Goal: Information Seeking & Learning: Learn about a topic

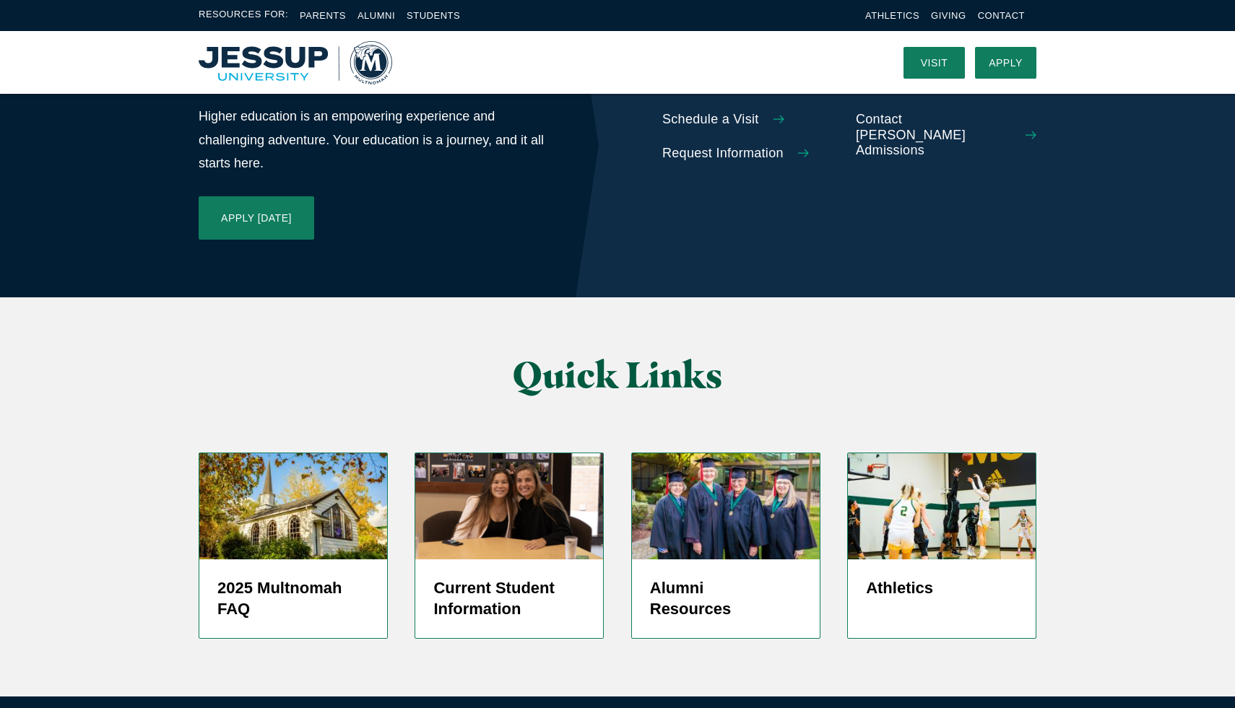
scroll to position [3278, 0]
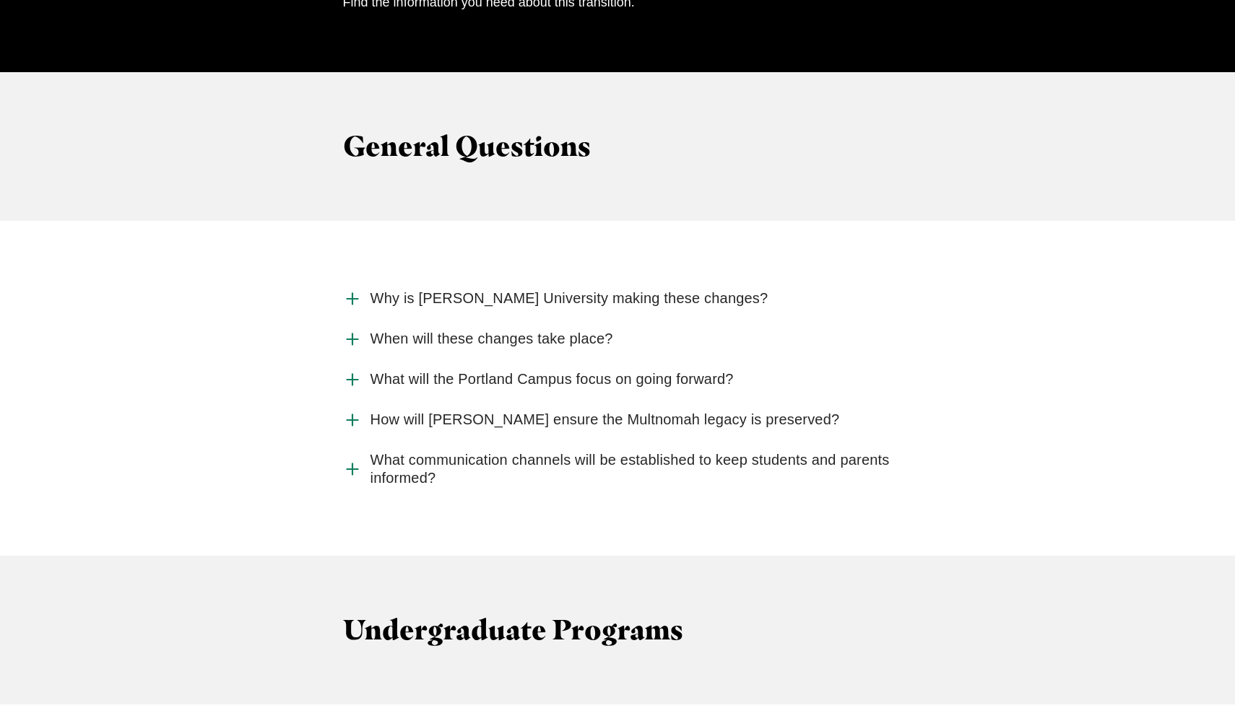
scroll to position [1465, 0]
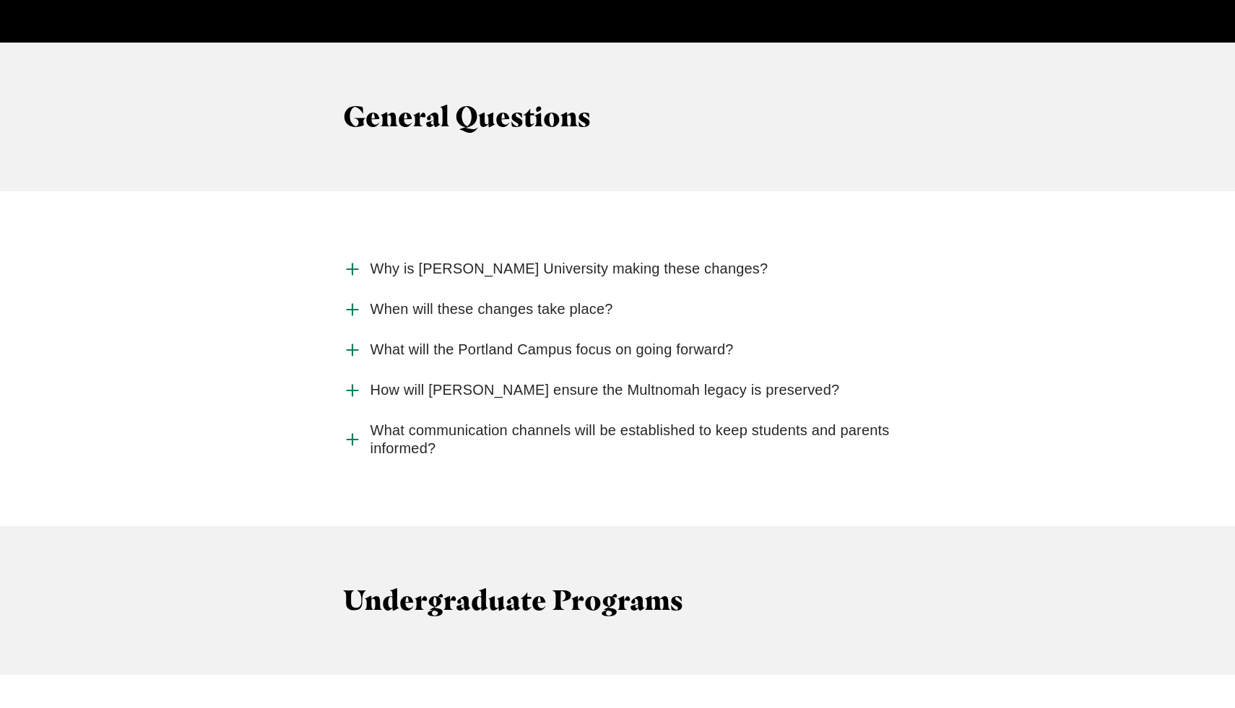
click at [420, 300] on span "When will these changes take place?" at bounding box center [491, 309] width 243 height 18
click at [0, 0] on input "When will these changes take place?" at bounding box center [0, 0] width 0 height 0
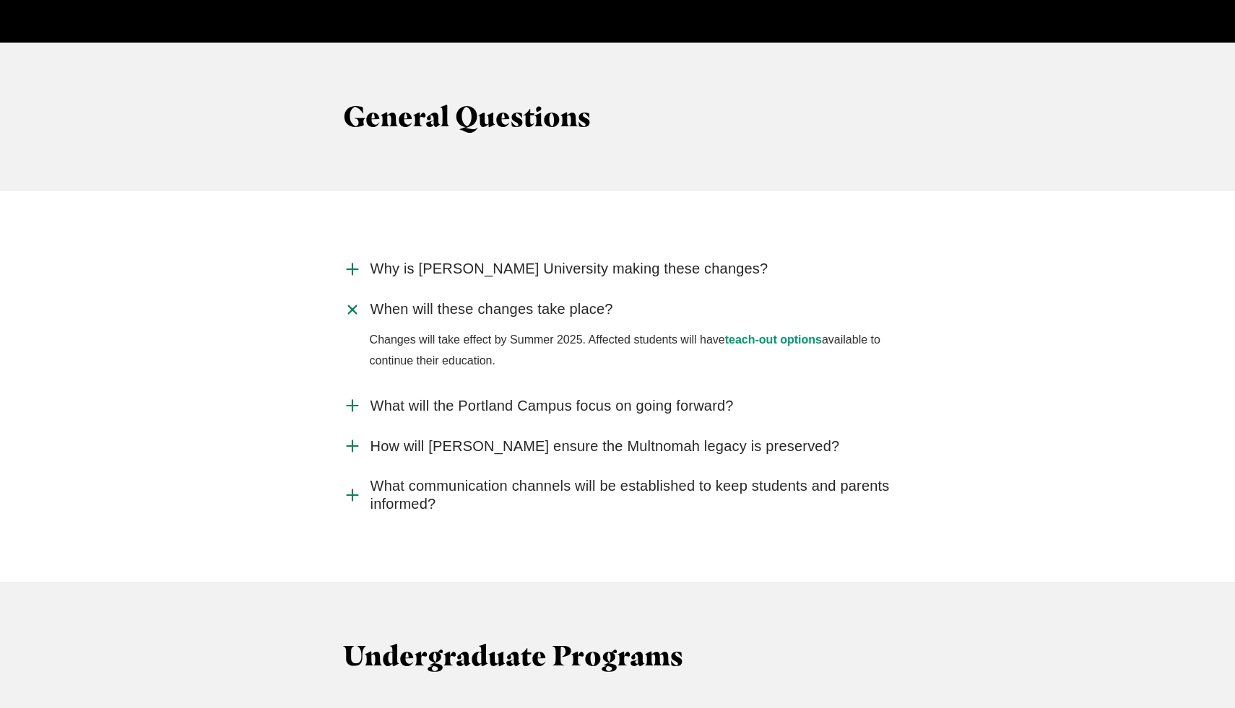
click at [420, 300] on span "When will these changes take place?" at bounding box center [491, 309] width 243 height 18
click at [0, 0] on input "When will these changes take place?" at bounding box center [0, 0] width 0 height 0
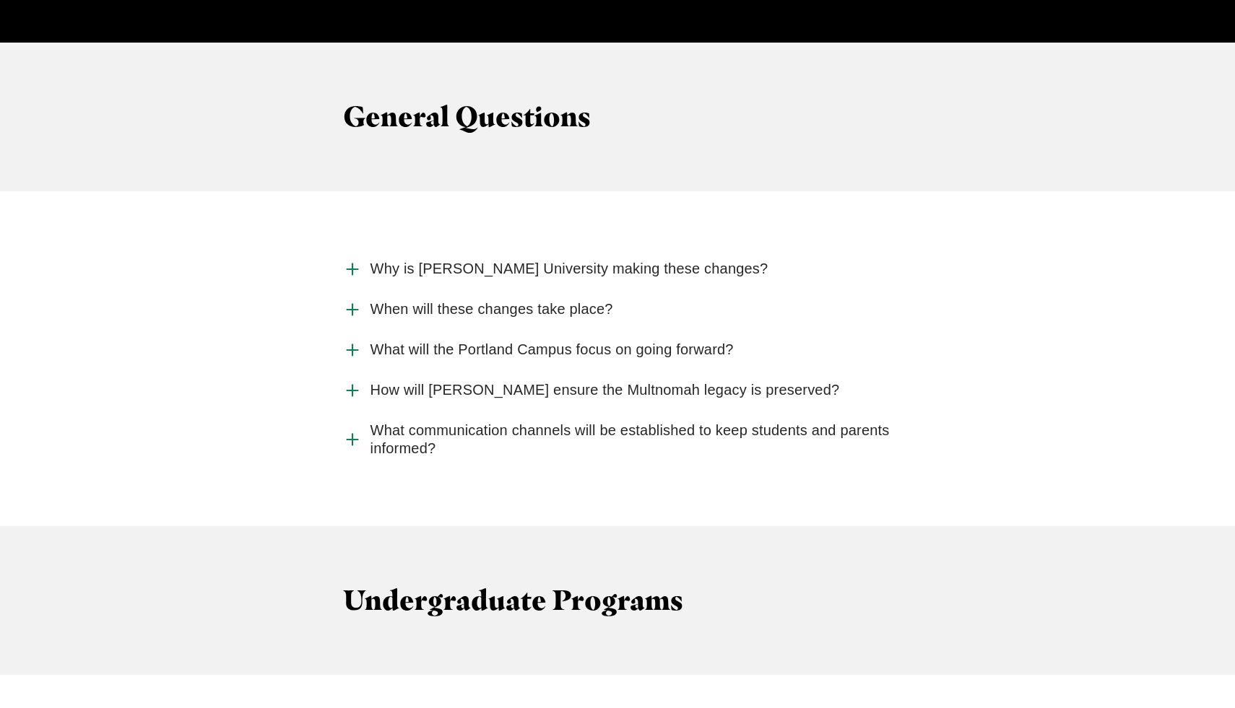
click at [435, 260] on span "Why is [PERSON_NAME] University making these changes?" at bounding box center [569, 269] width 398 height 18
click at [0, 0] on input "Why is [PERSON_NAME] University making these changes?" at bounding box center [0, 0] width 0 height 0
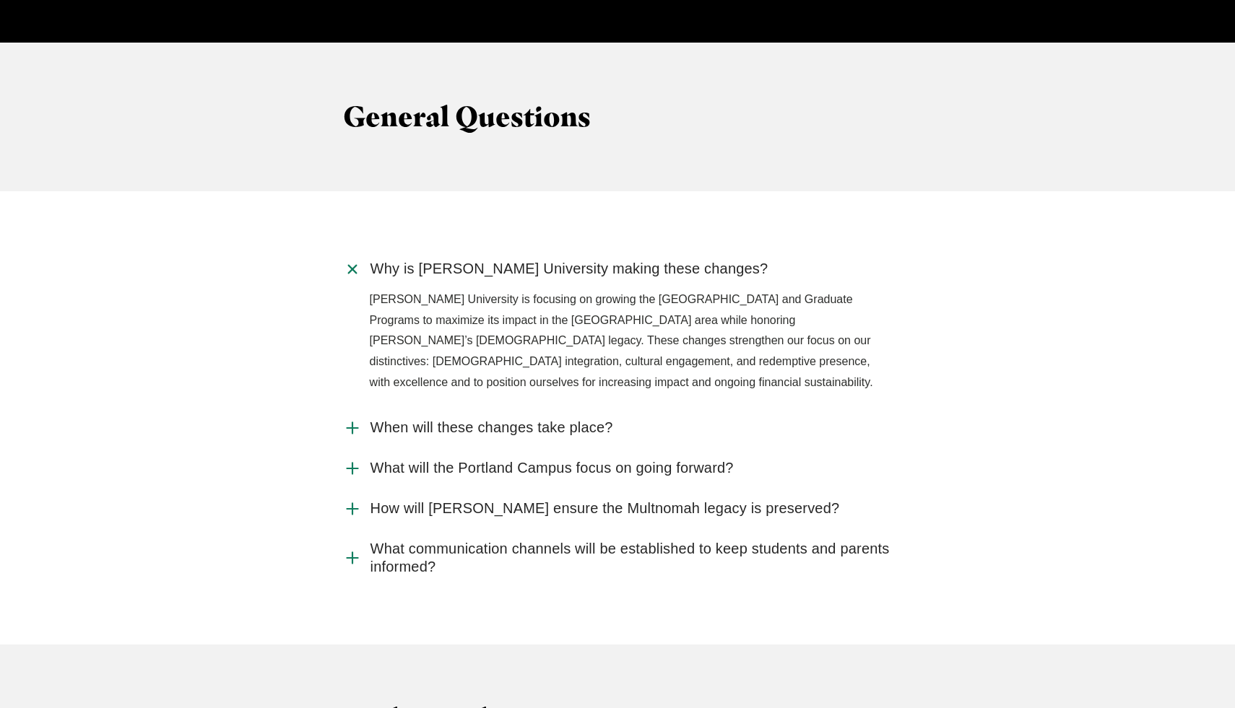
click at [434, 260] on span "Why is [PERSON_NAME] University making these changes?" at bounding box center [569, 269] width 398 height 18
click at [0, 0] on input "Why is [PERSON_NAME] University making these changes?" at bounding box center [0, 0] width 0 height 0
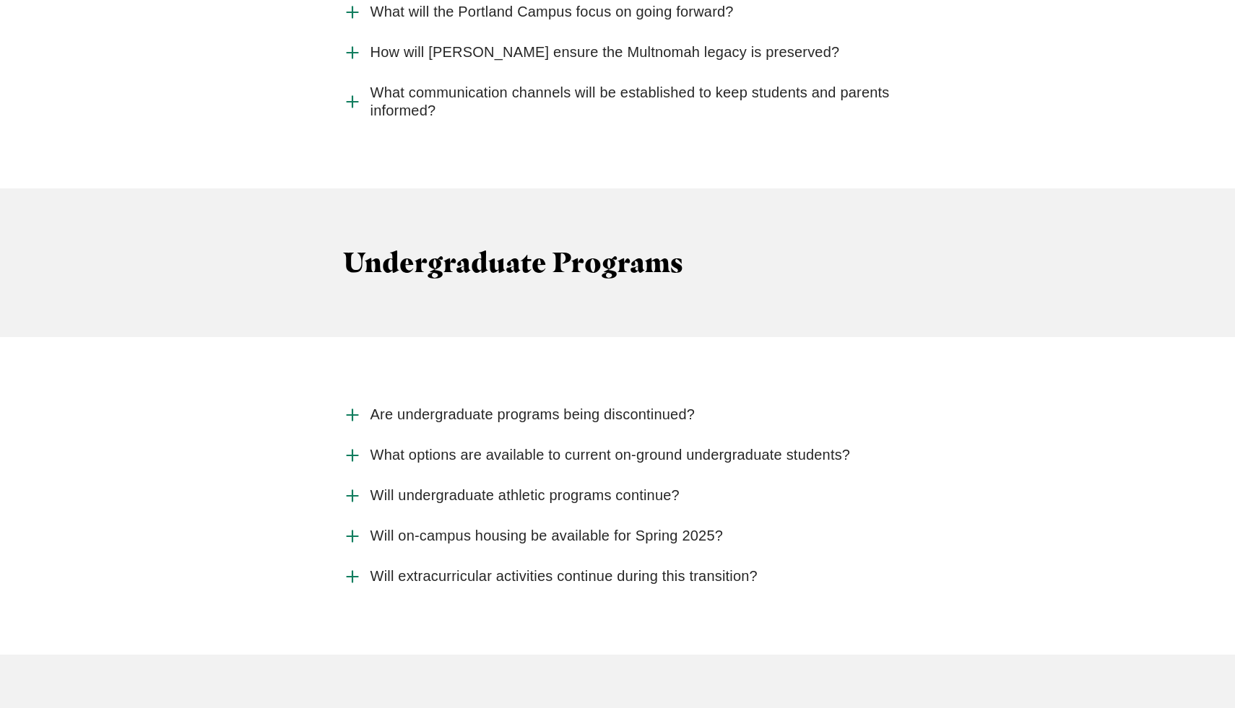
scroll to position [1805, 0]
click at [414, 404] on span "Are undergraduate programs being discontinued?" at bounding box center [532, 413] width 325 height 18
click at [0, 0] on input "Are undergraduate programs being discontinued?" at bounding box center [0, 0] width 0 height 0
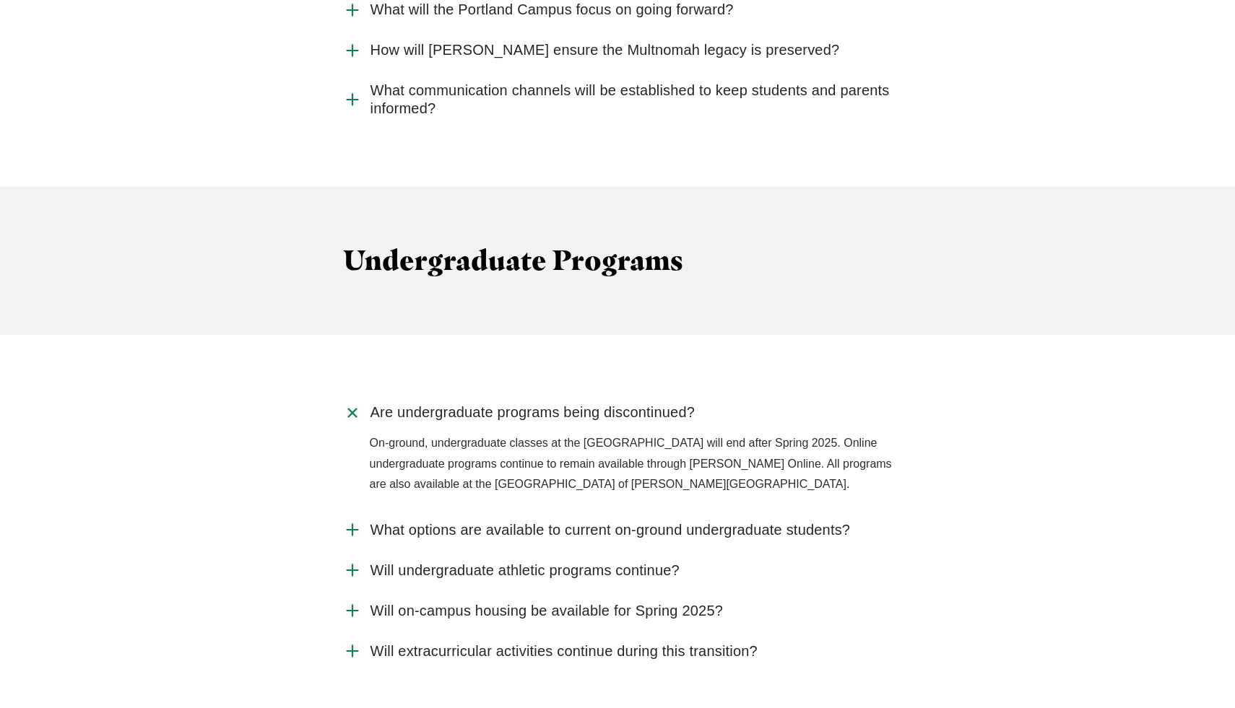
click at [414, 404] on span "Are undergraduate programs being discontinued?" at bounding box center [532, 413] width 325 height 18
click at [0, 0] on input "Are undergraduate programs being discontinued?" at bounding box center [0, 0] width 0 height 0
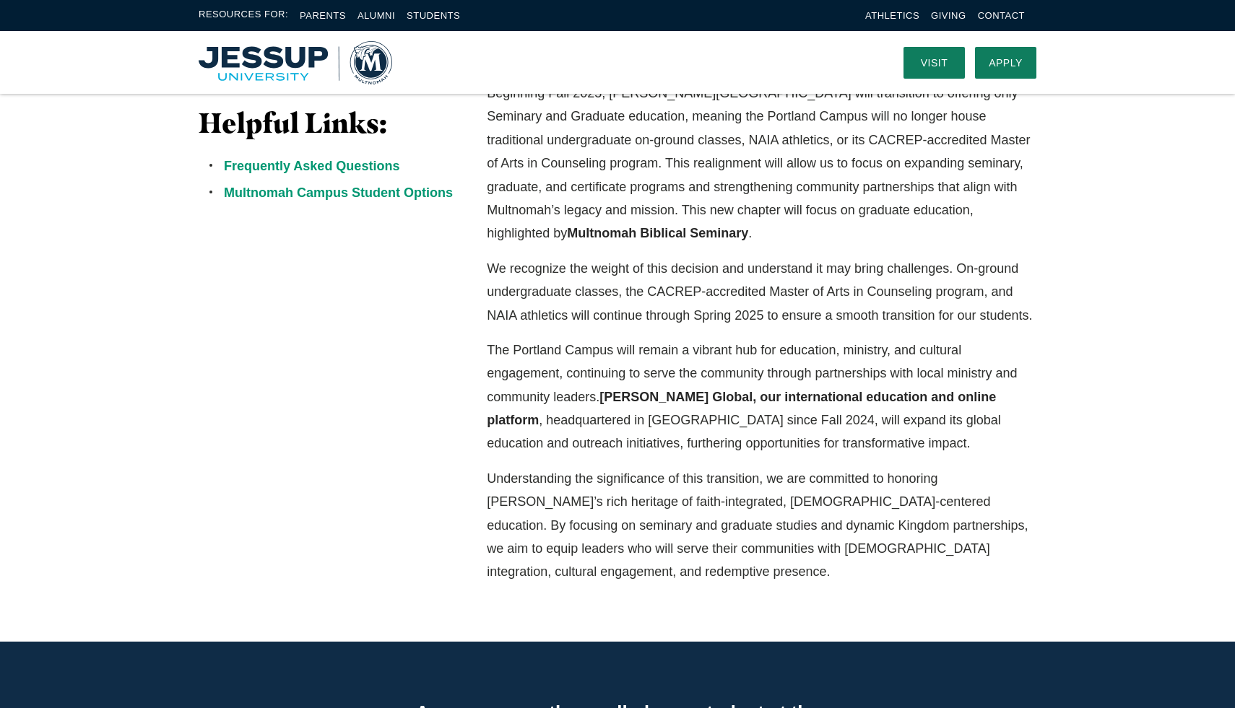
scroll to position [0, 0]
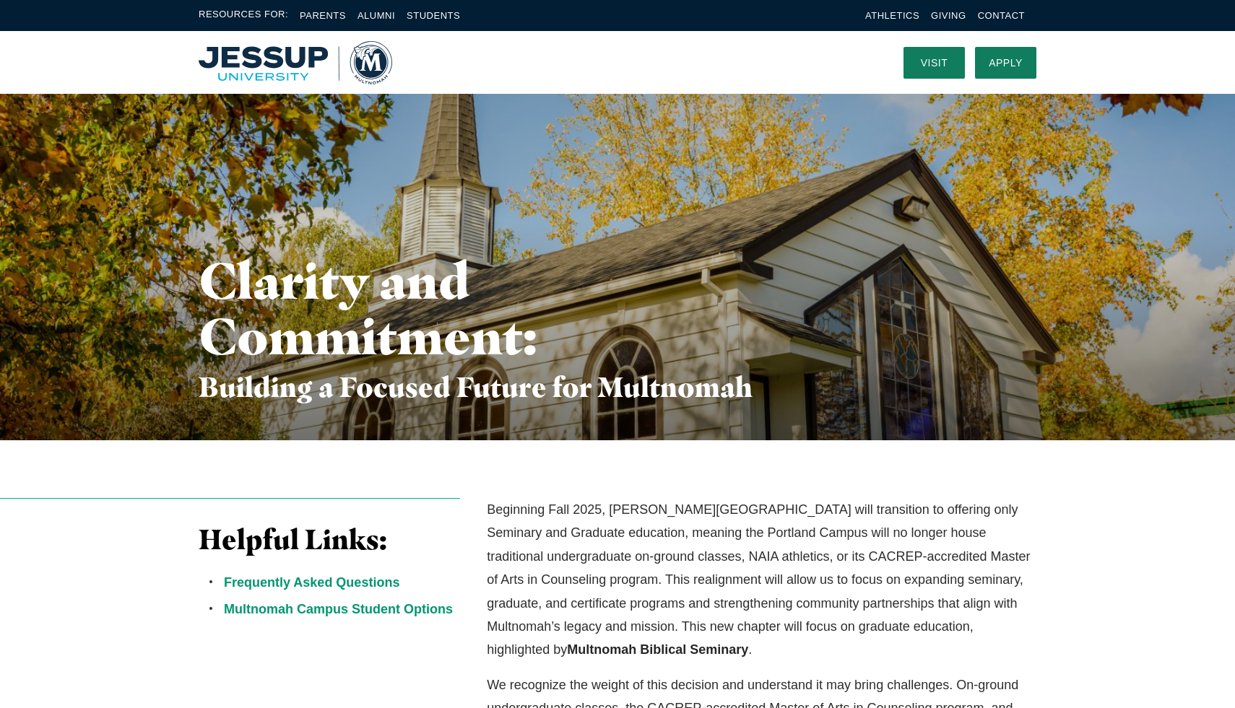
click at [278, 53] on img "Home" at bounding box center [296, 62] width 194 height 43
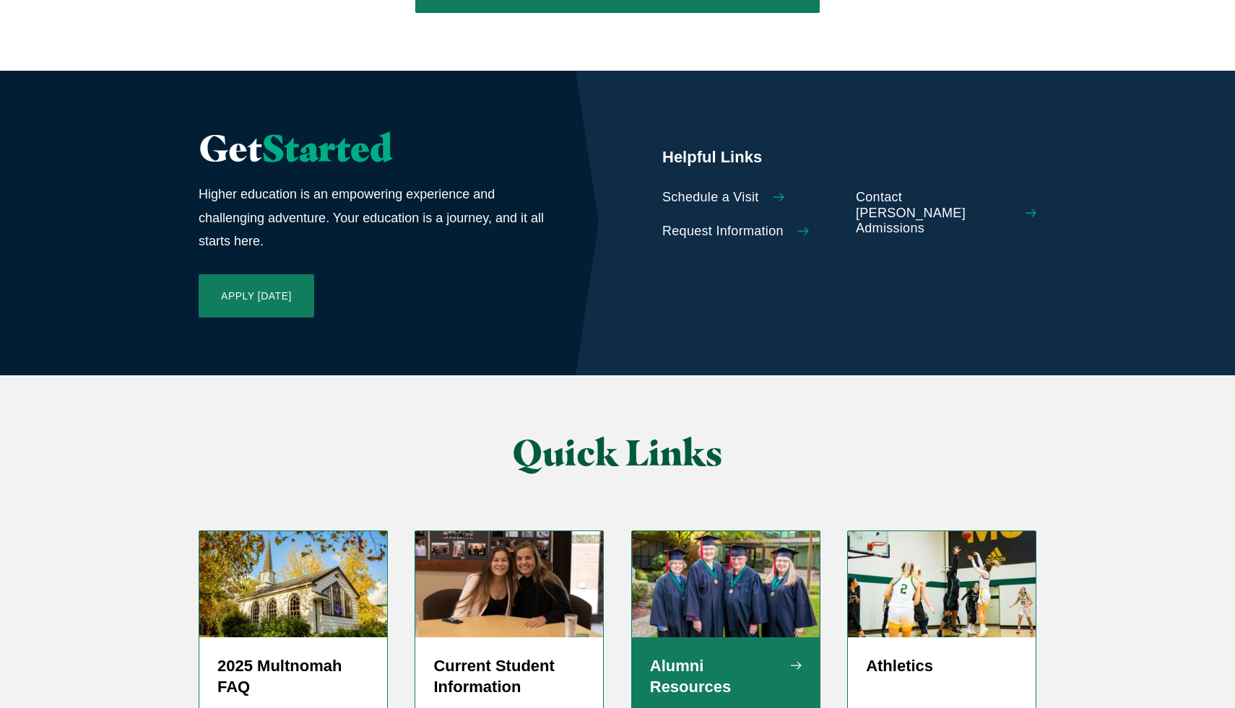
scroll to position [3385, 0]
